Goal: Register for event/course

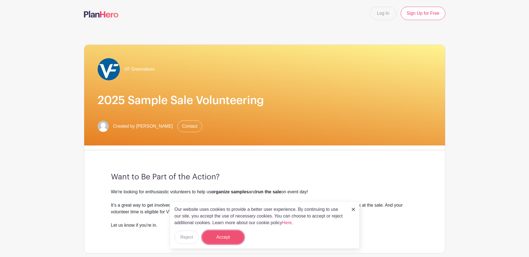
click at [231, 237] on button "Accept" at bounding box center [223, 237] width 42 height 13
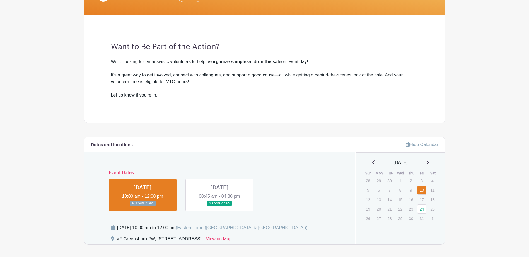
scroll to position [139, 0]
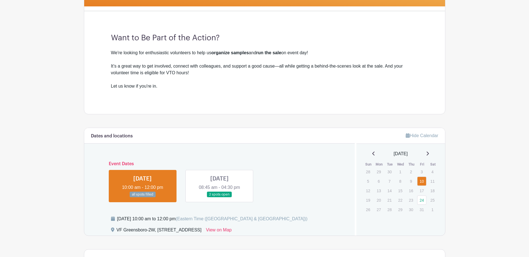
click at [142, 198] on link at bounding box center [142, 198] width 0 height 0
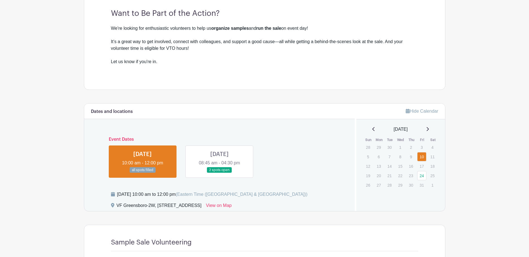
scroll to position [167, 0]
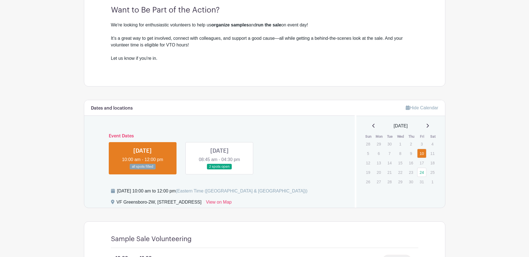
click at [219, 170] on link at bounding box center [219, 170] width 0 height 0
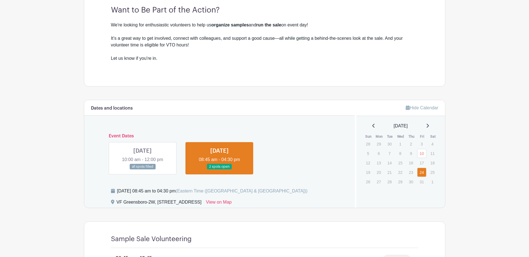
click at [219, 170] on link at bounding box center [219, 170] width 0 height 0
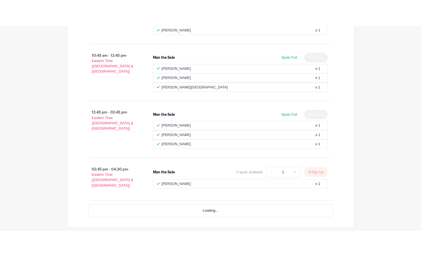
scroll to position [471, 0]
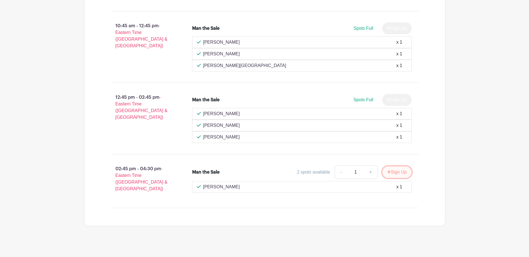
click at [391, 173] on button "Sign Up" at bounding box center [396, 173] width 29 height 12
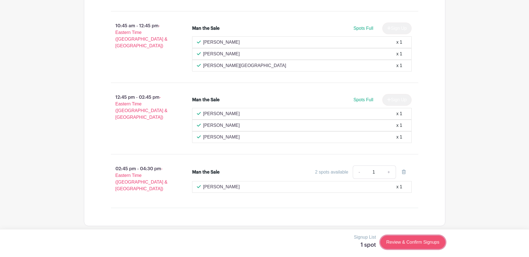
click at [401, 242] on link "Review & Confirm Signups" at bounding box center [412, 242] width 65 height 13
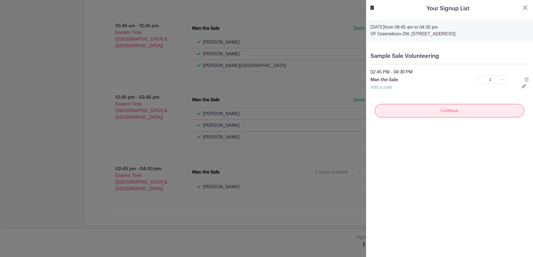
click at [440, 113] on input "Continue" at bounding box center [449, 110] width 149 height 13
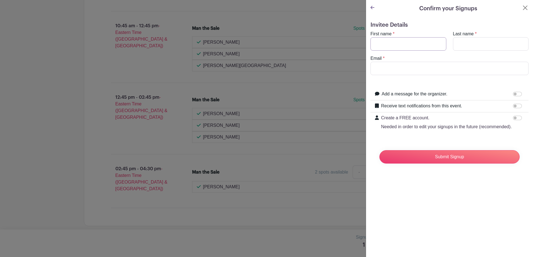
click at [404, 46] on input "First name" at bounding box center [408, 43] width 76 height 13
type input "[PERSON_NAME]"
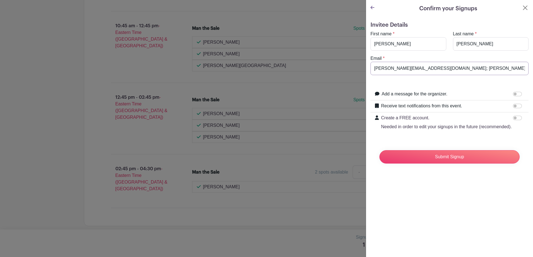
drag, startPoint x: 467, startPoint y: 69, endPoint x: 311, endPoint y: 82, distance: 156.1
click at [311, 240] on div "Signup List 1 spot Review & Confirm Signups Confirm your Signups Invitee Detail…" at bounding box center [264, 240] width 361 height 0
type input "[PERSON_NAME][EMAIL_ADDRESS][DOMAIN_NAME]"
click at [457, 164] on input "Submit Signup" at bounding box center [449, 156] width 140 height 13
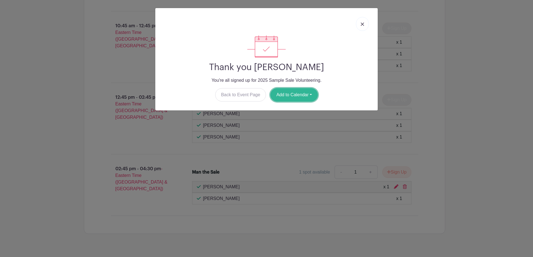
click at [298, 97] on button "Add to Calendar" at bounding box center [293, 94] width 47 height 13
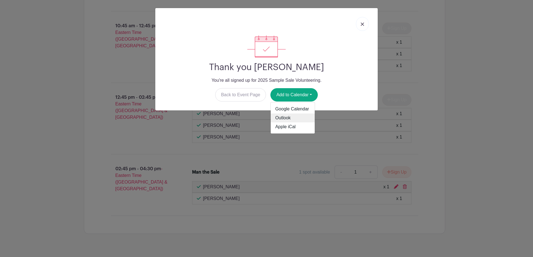
click at [296, 116] on link "Outlook" at bounding box center [293, 118] width 44 height 9
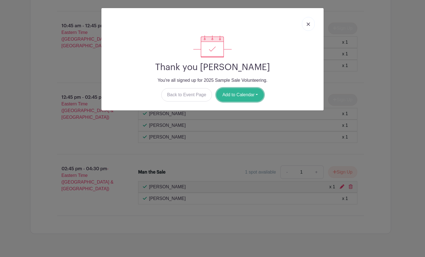
click at [247, 97] on button "Add to Calendar" at bounding box center [239, 94] width 47 height 13
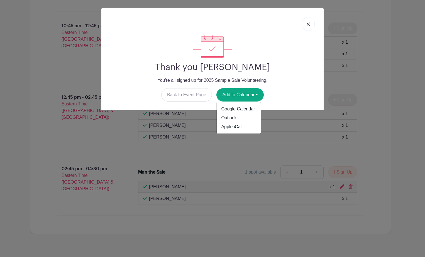
click at [308, 23] on img at bounding box center [308, 24] width 3 height 3
